Goal: Register for event/course

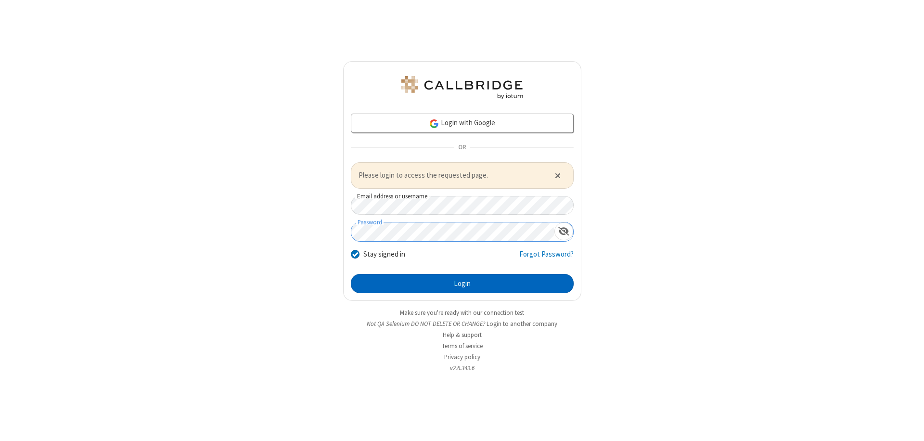
click at [462, 283] on button "Login" at bounding box center [462, 283] width 223 height 19
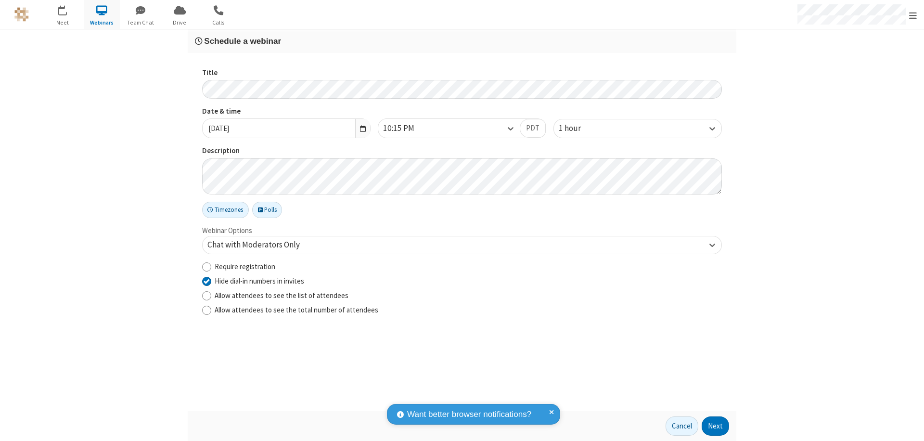
click at [716, 426] on button "Next" at bounding box center [715, 425] width 27 height 19
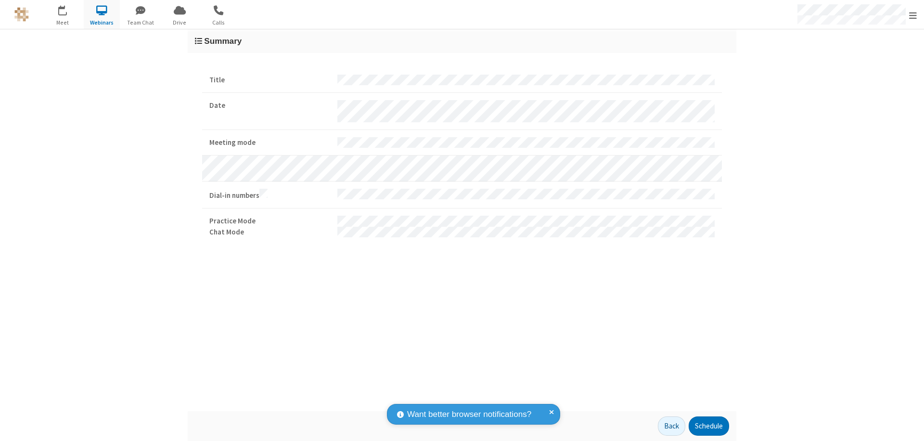
click at [709, 426] on button "Schedule" at bounding box center [709, 425] width 40 height 19
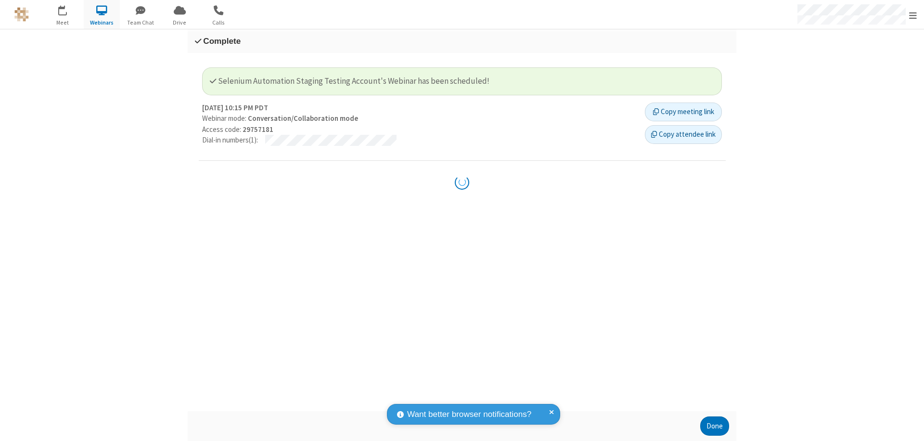
click at [715, 426] on button "Done" at bounding box center [714, 425] width 29 height 19
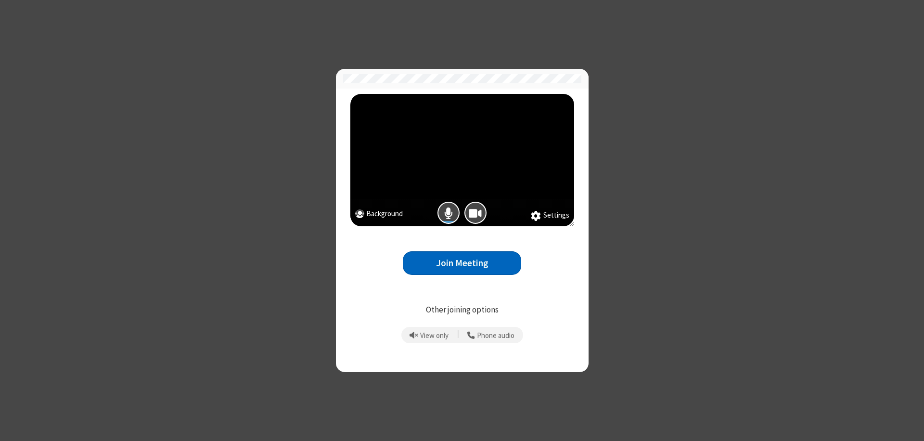
click at [462, 263] on button "Join Meeting" at bounding box center [462, 263] width 118 height 24
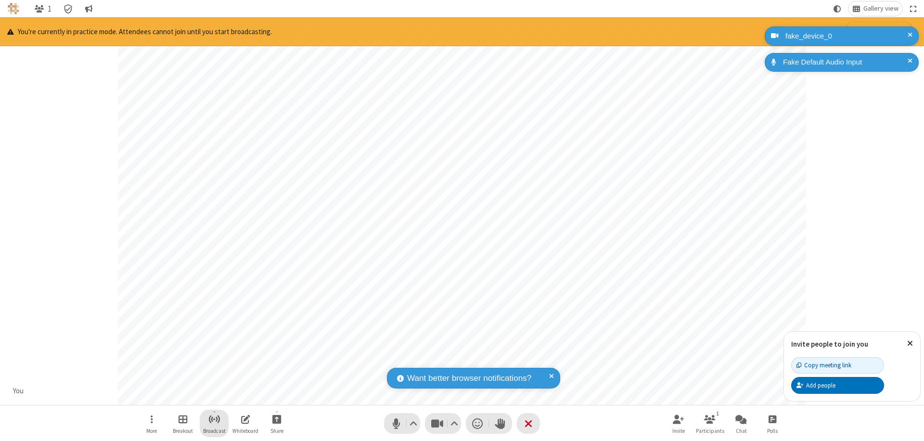
click at [214, 419] on span "Start broadcast" at bounding box center [214, 419] width 12 height 12
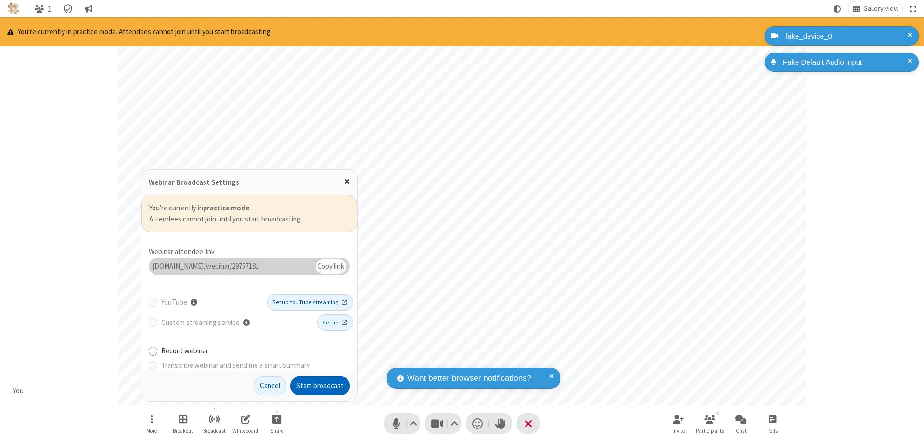
click at [320, 386] on button "Start broadcast" at bounding box center [320, 385] width 60 height 19
